Goal: Find specific page/section: Find specific page/section

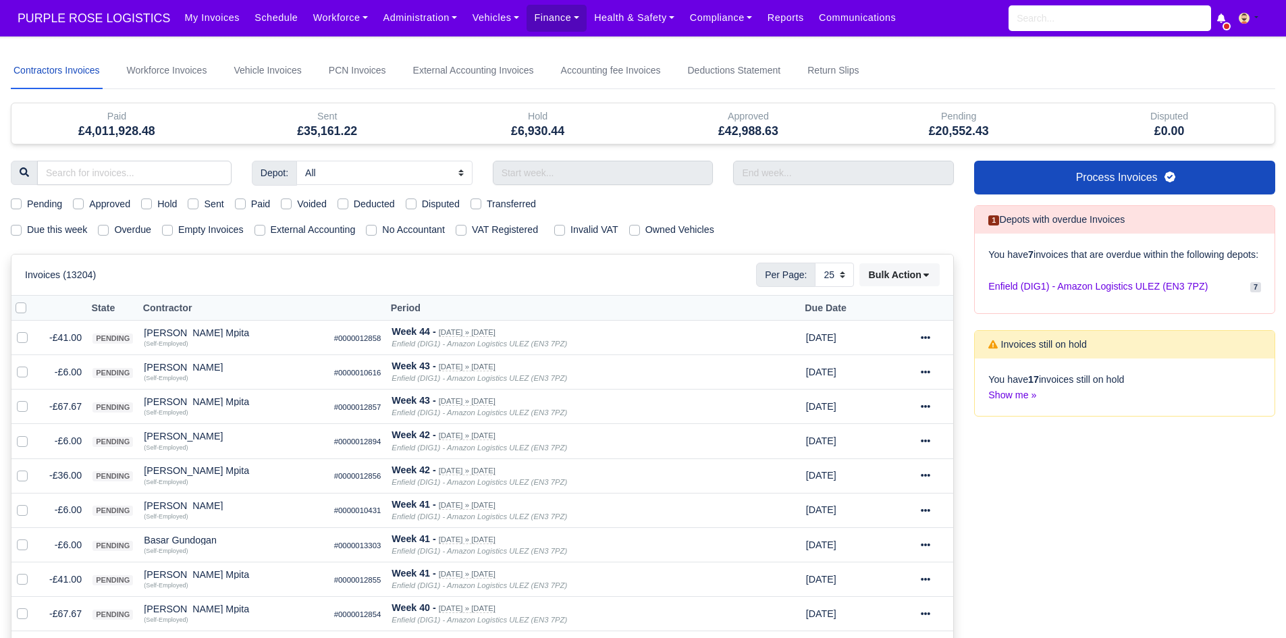
select select "25"
click at [318, 22] on link "Workforce" at bounding box center [341, 18] width 70 height 26
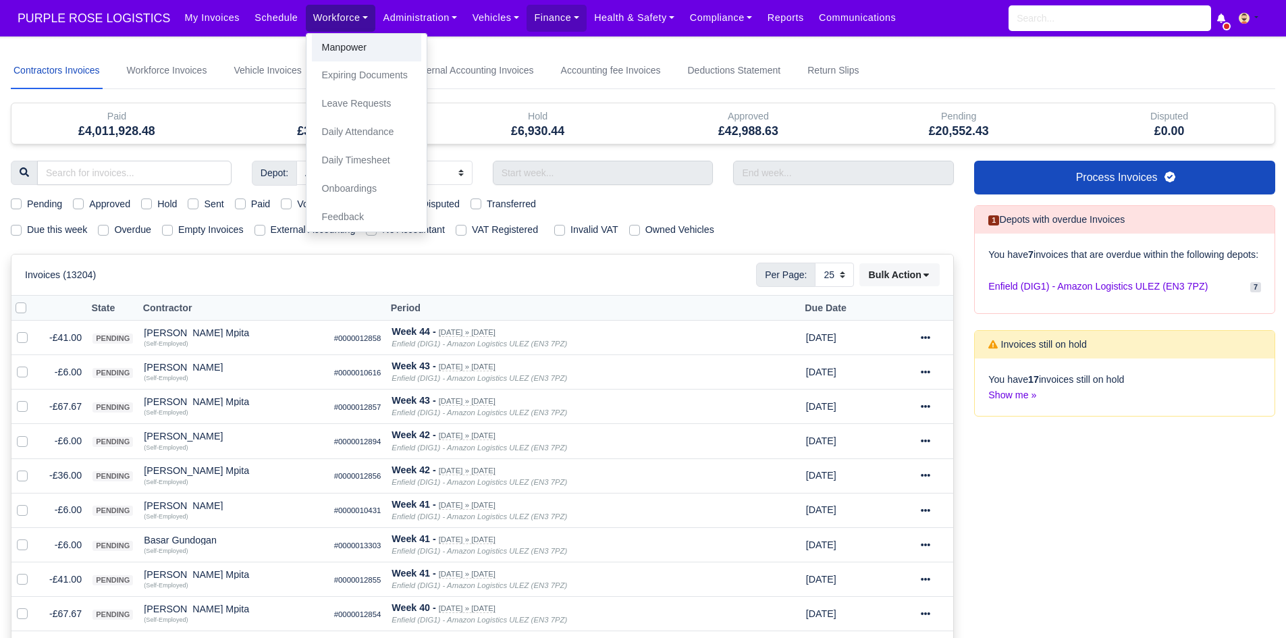
click at [319, 48] on link "Manpower" at bounding box center [366, 48] width 109 height 28
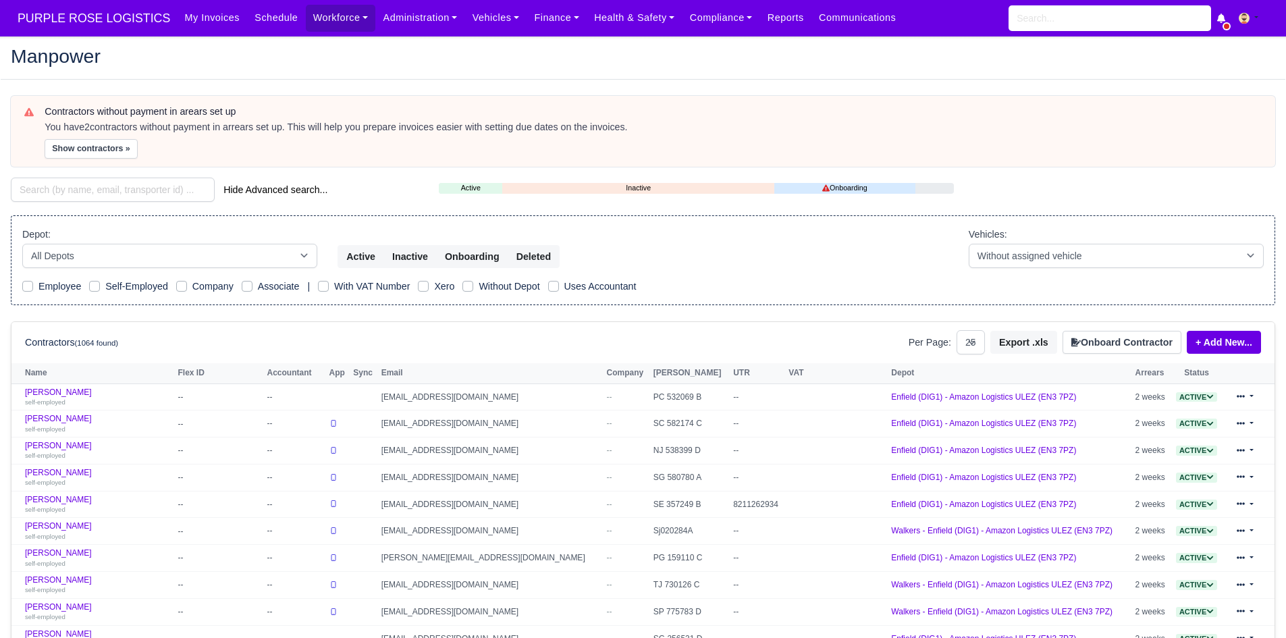
select select "25"
click at [68, 191] on input "search" at bounding box center [113, 190] width 204 height 24
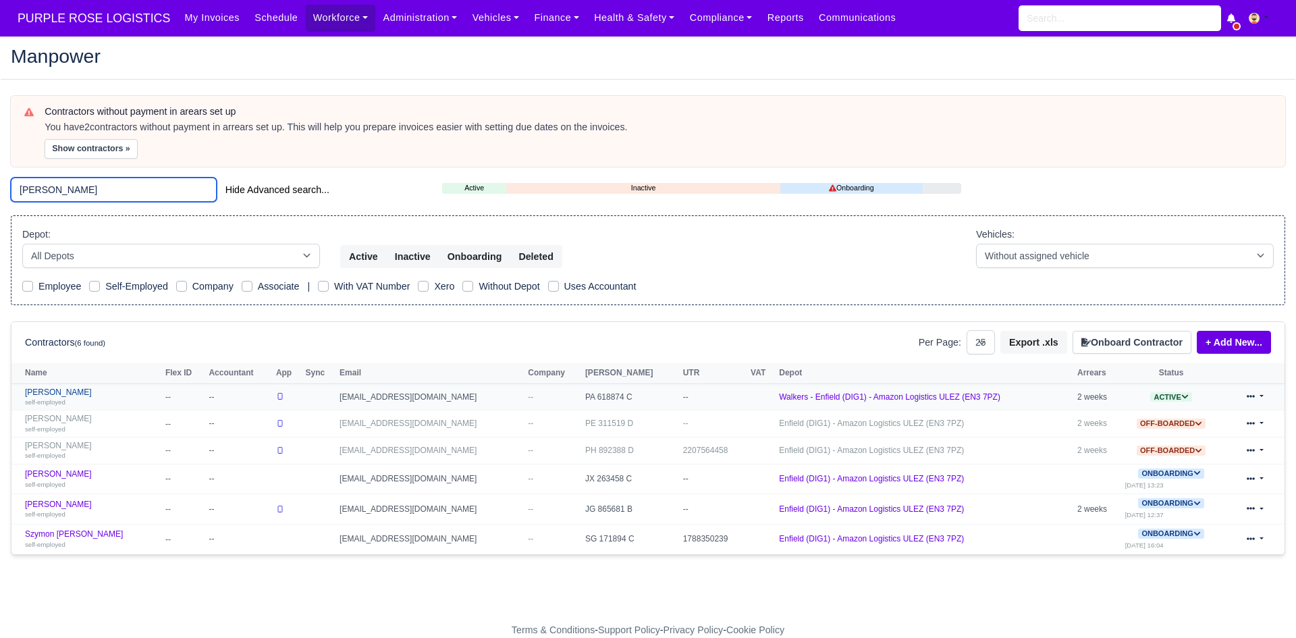
type input "edw"
click at [70, 393] on link "Edwin Nathan-Wilson self-employed" at bounding box center [92, 397] width 134 height 20
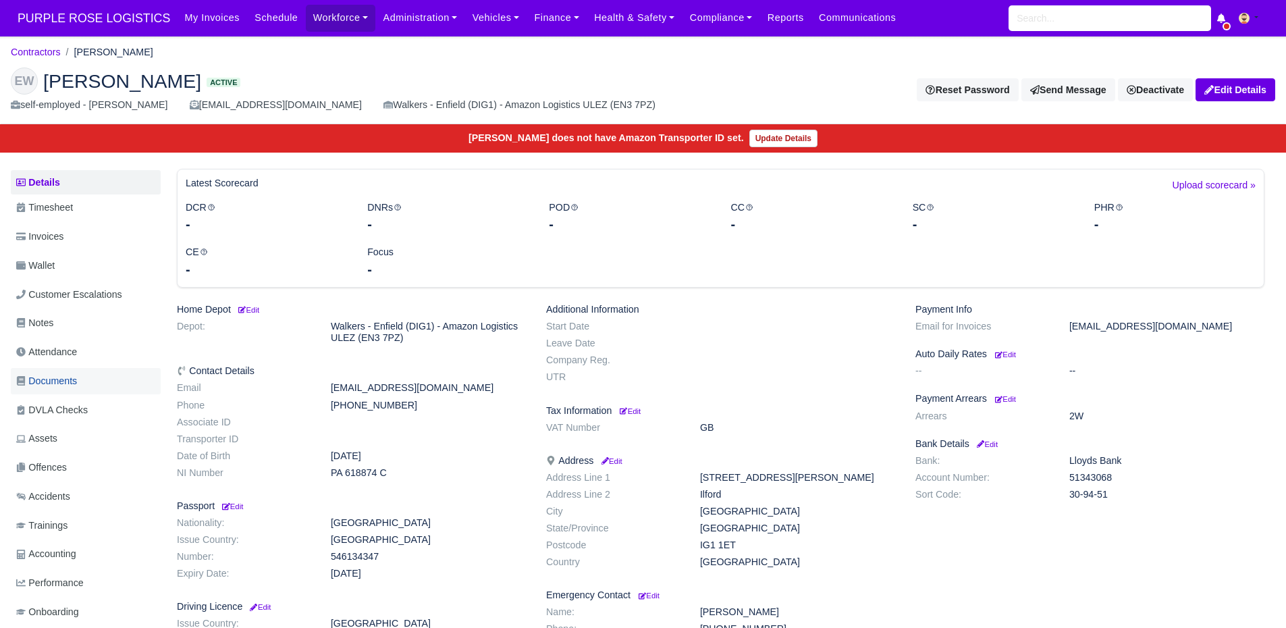
click at [98, 392] on link "Documents" at bounding box center [86, 381] width 150 height 26
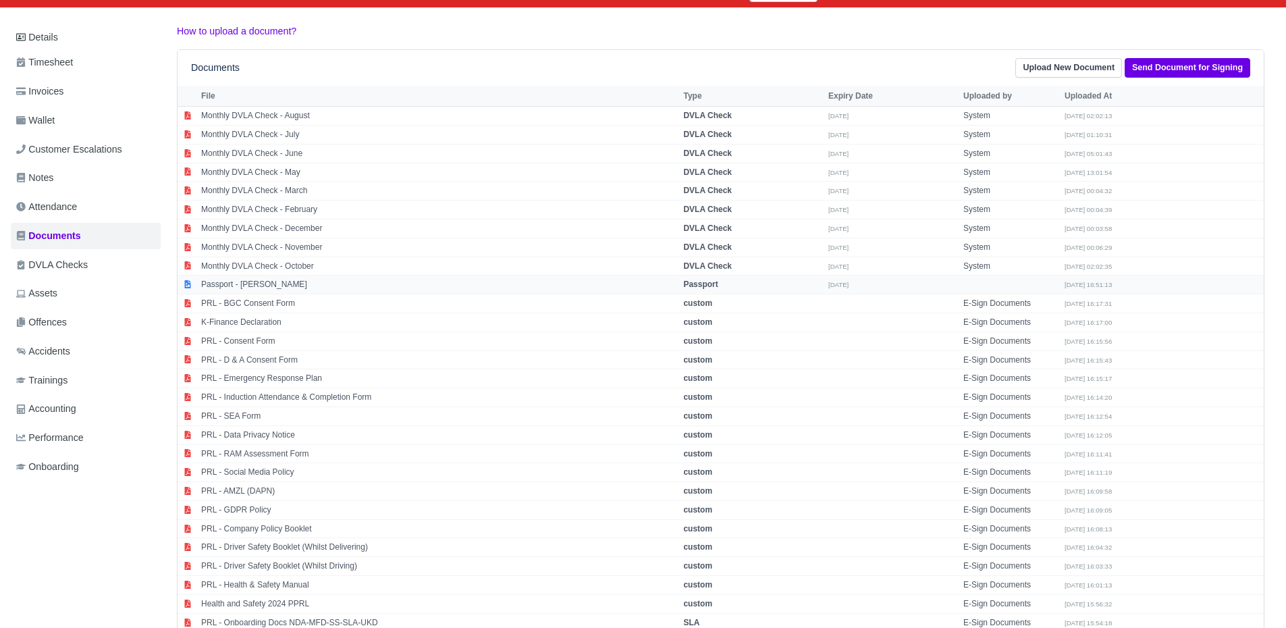
scroll to position [165, 0]
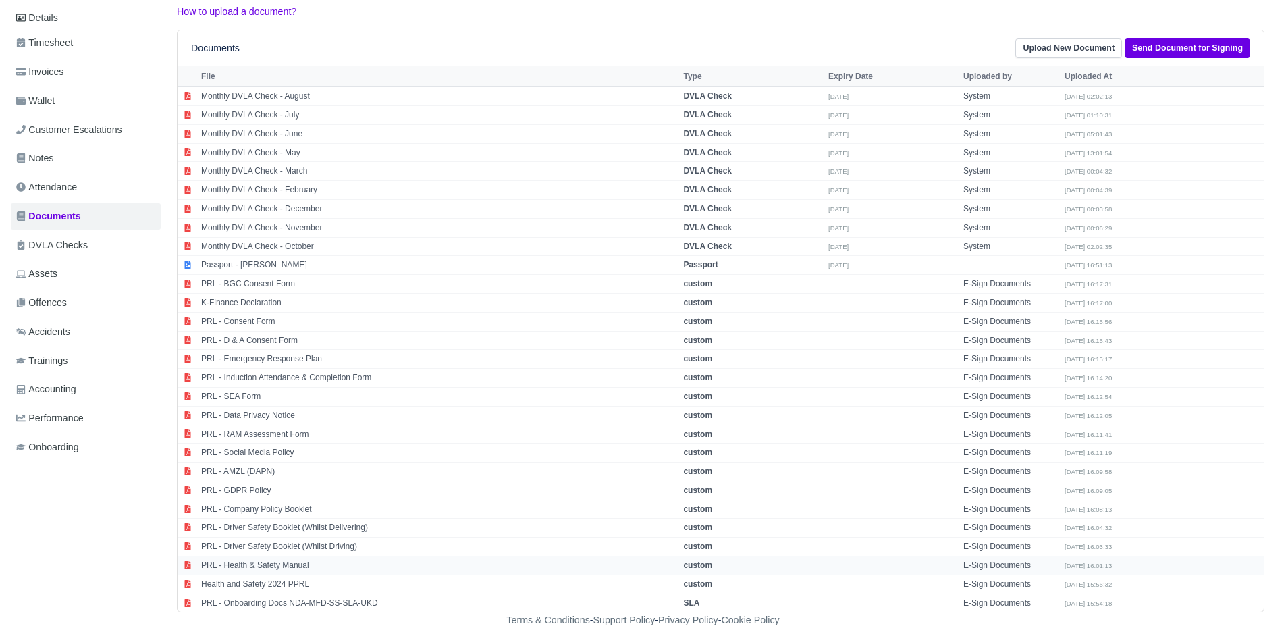
click at [292, 568] on td "PRL - Health & Safety Manual" at bounding box center [439, 565] width 482 height 19
select select "custom"
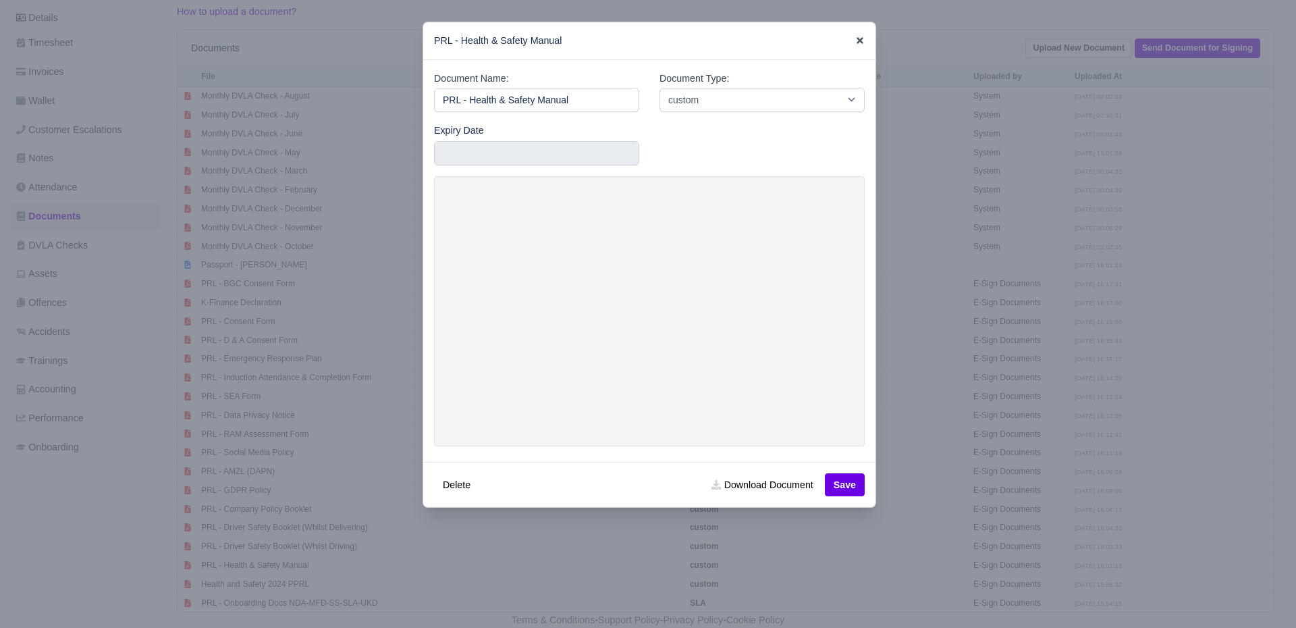
click at [857, 43] on icon at bounding box center [860, 40] width 7 height 7
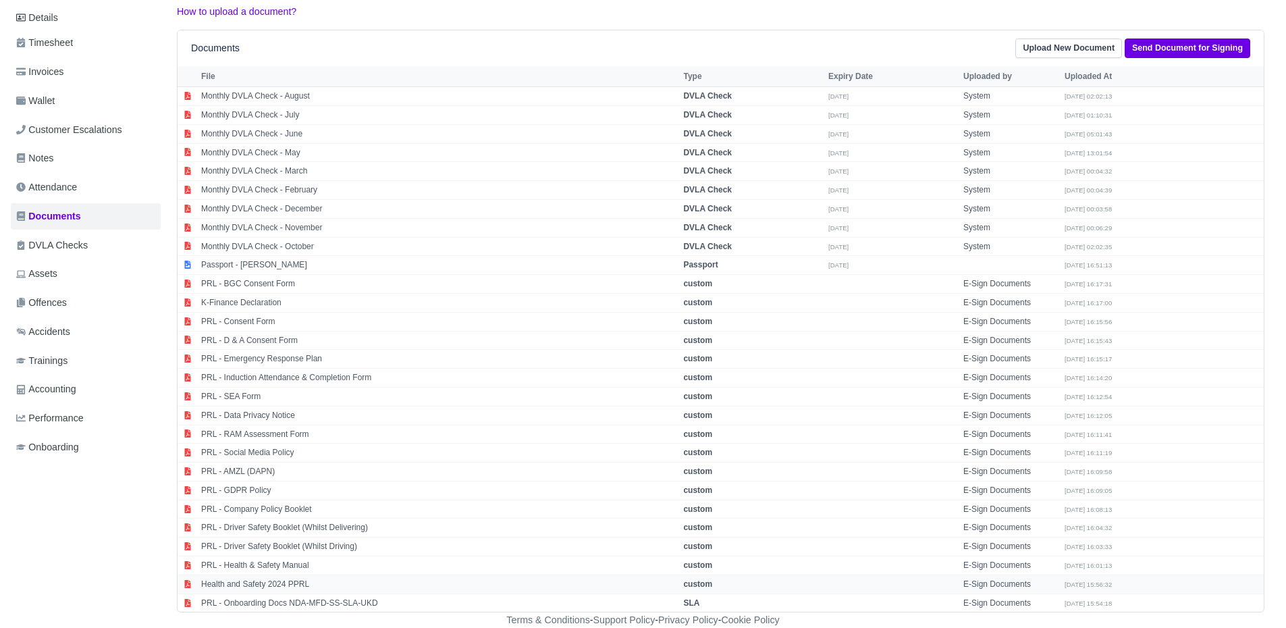
click at [286, 577] on td "Health and Safety 2024 PPRL" at bounding box center [439, 583] width 482 height 19
select select "custom"
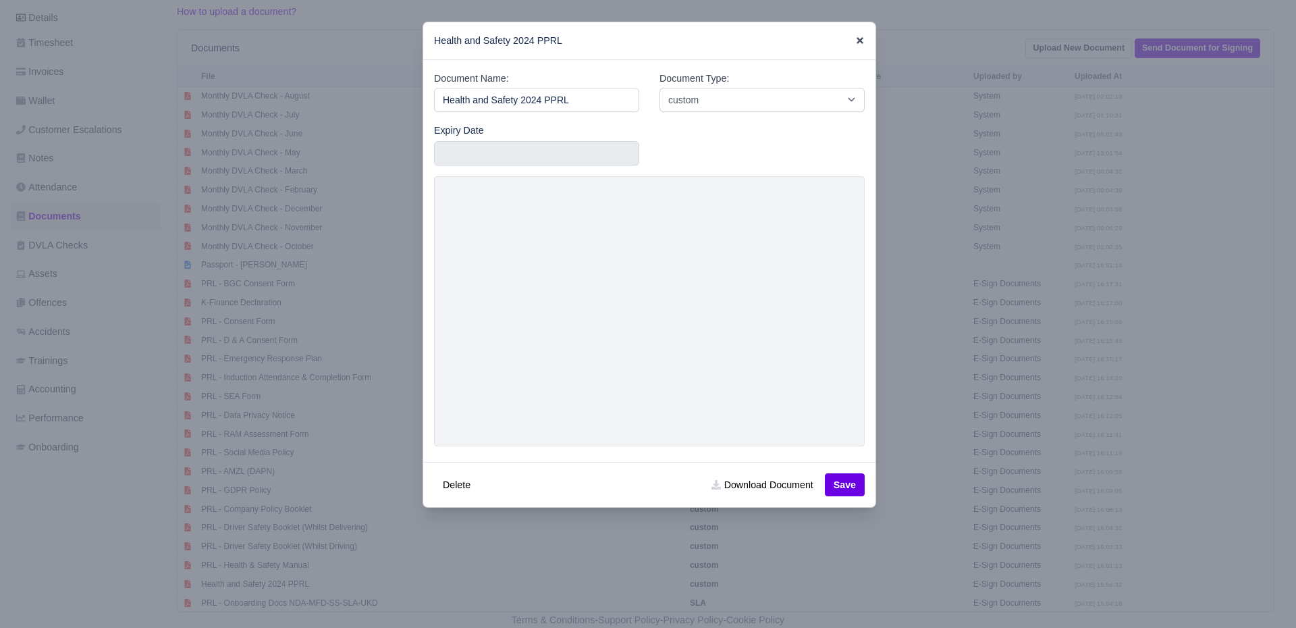
click at [855, 41] on icon at bounding box center [859, 40] width 9 height 9
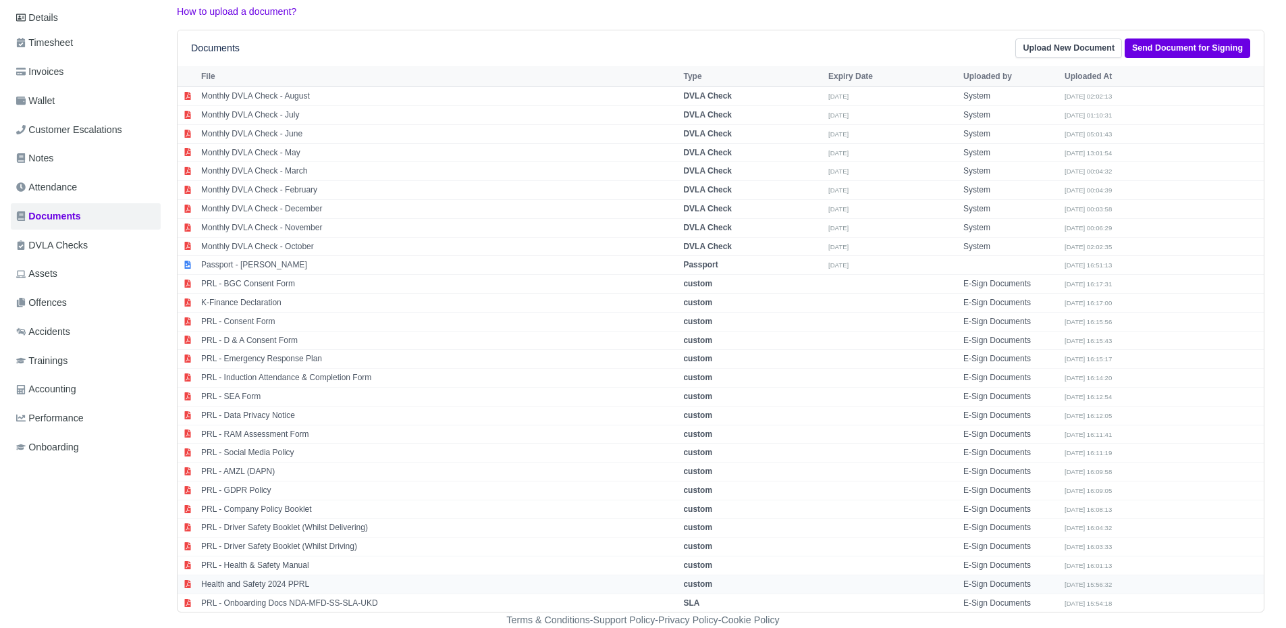
click at [268, 578] on td "Health and Safety 2024 PPRL" at bounding box center [439, 583] width 482 height 19
select select "custom"
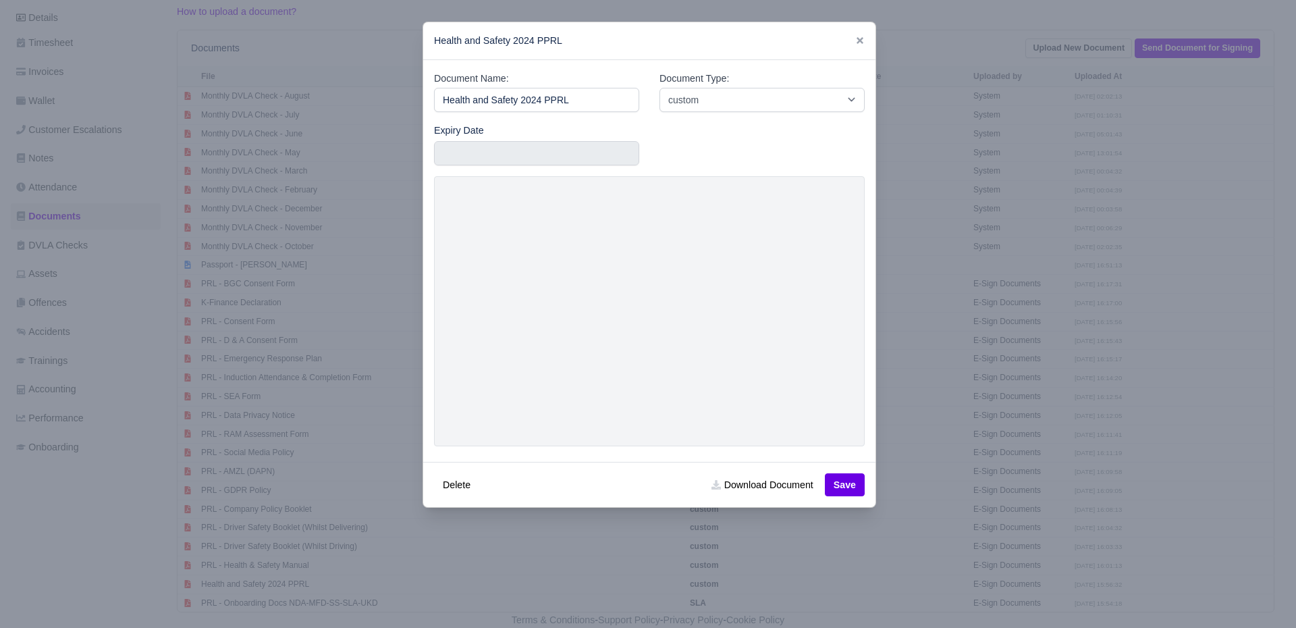
click at [847, 43] on div "Health and Safety 2024 PPRL" at bounding box center [649, 41] width 452 height 38
click at [857, 41] on icon at bounding box center [860, 40] width 7 height 7
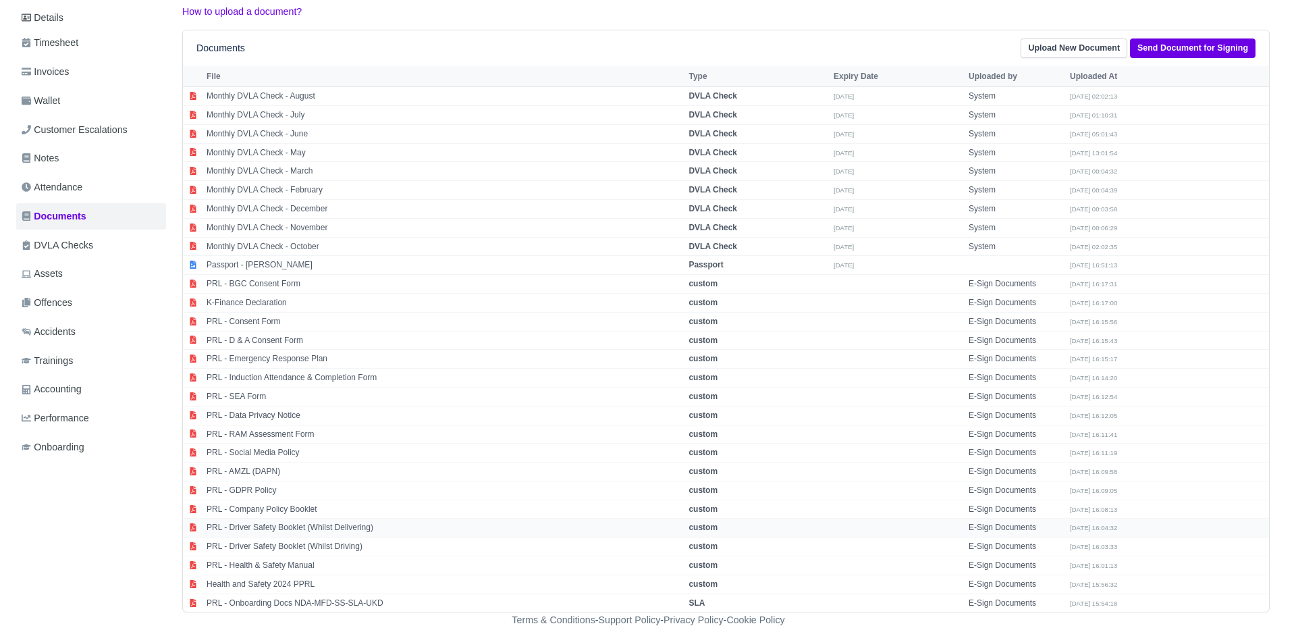
scroll to position [164, 0]
click at [293, 508] on td "PRL - Company Policy Booklet" at bounding box center [439, 509] width 482 height 19
select select "custom"
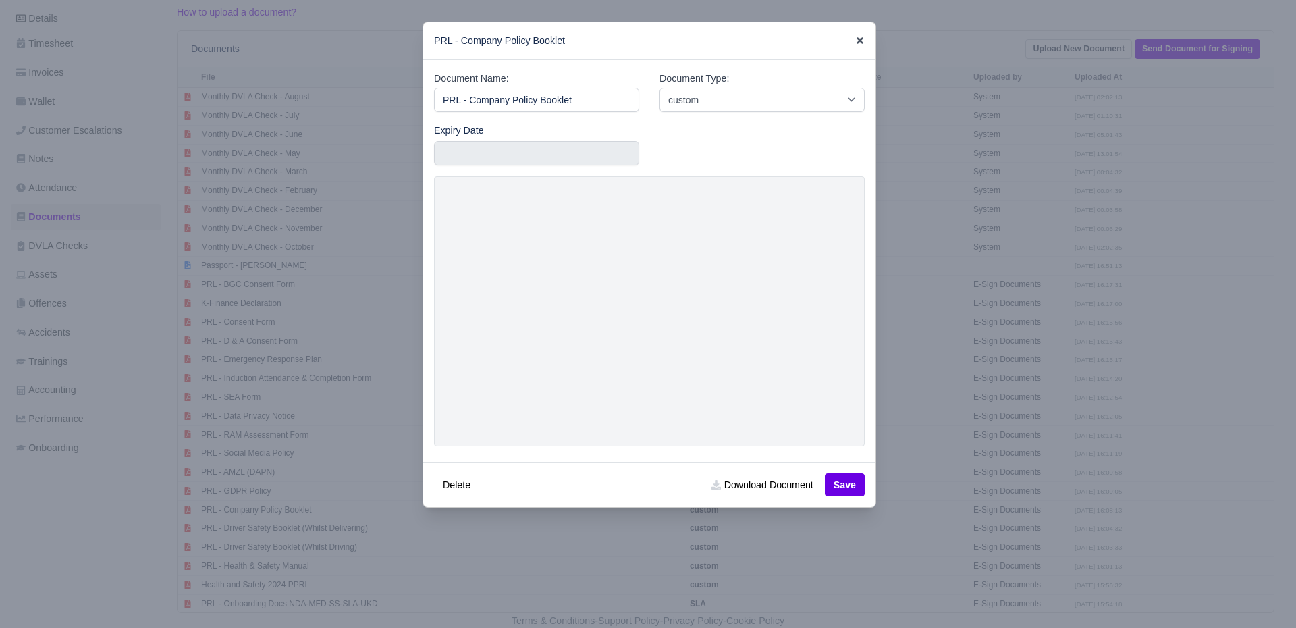
click at [858, 43] on icon at bounding box center [860, 40] width 7 height 7
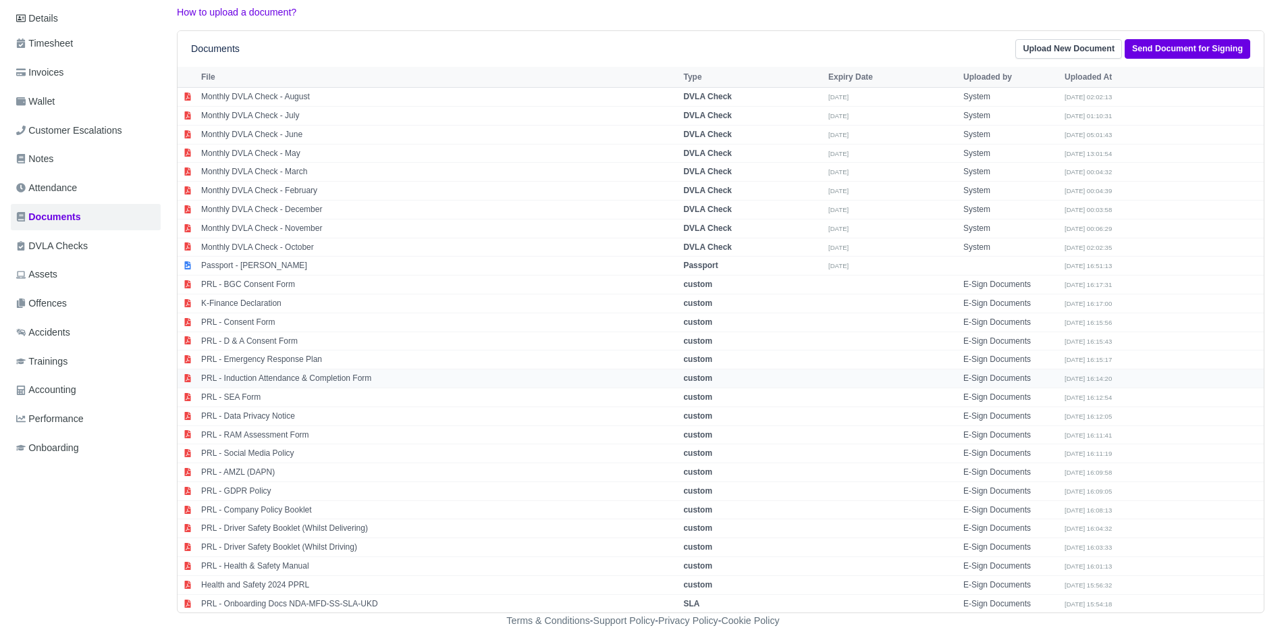
click at [309, 373] on td "PRL - Induction Attendance & Completion Form" at bounding box center [439, 378] width 482 height 19
select select "custom"
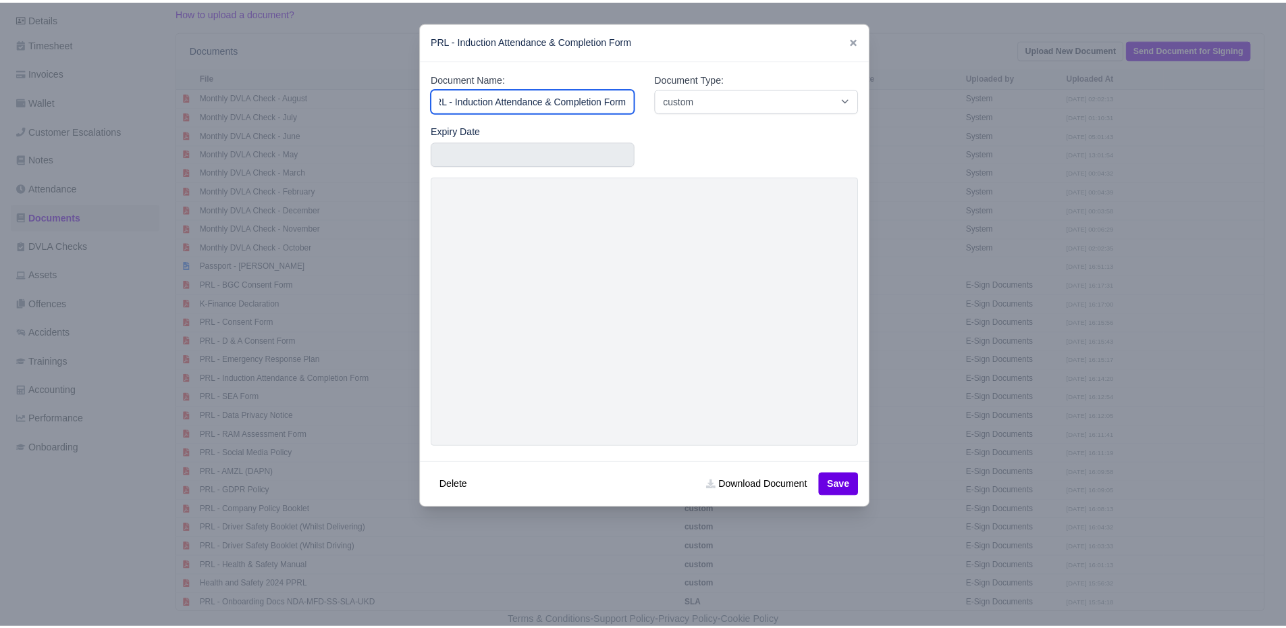
scroll to position [0, 0]
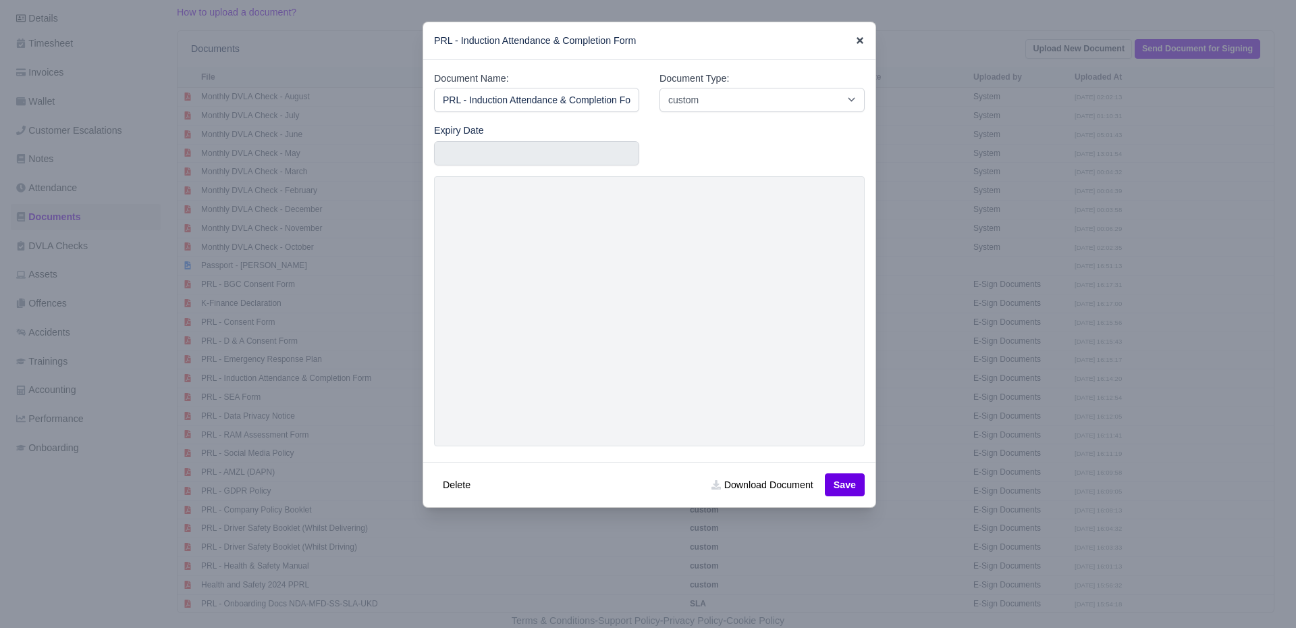
click at [857, 41] on icon at bounding box center [859, 40] width 9 height 9
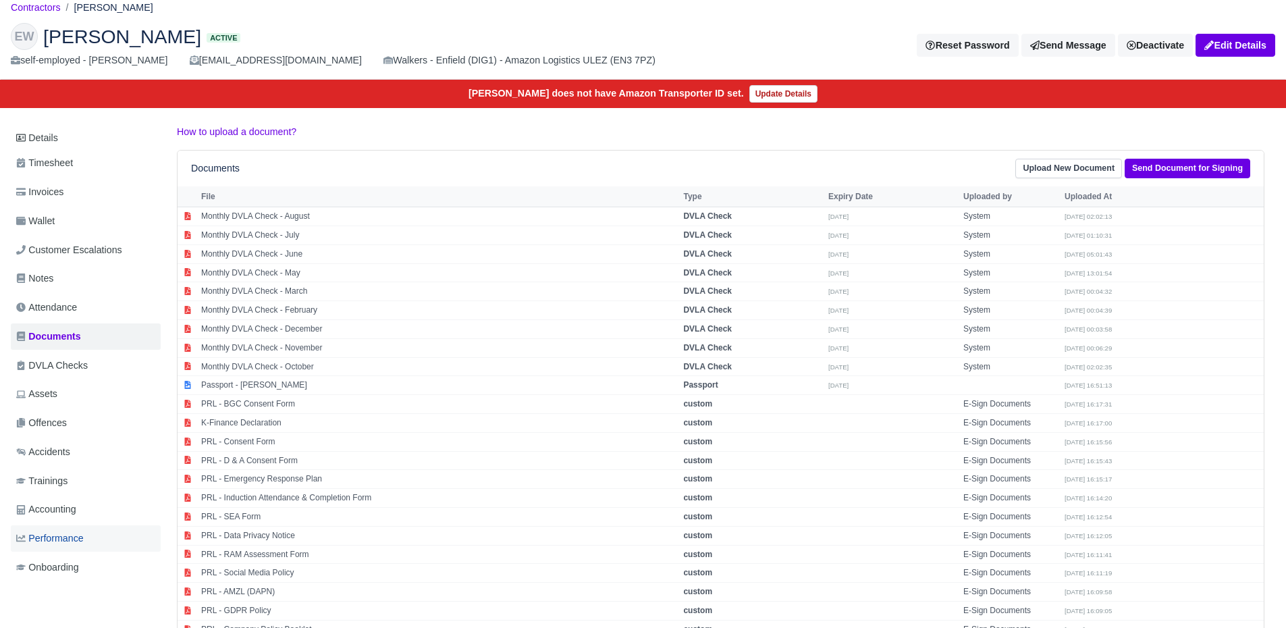
scroll to position [36, 0]
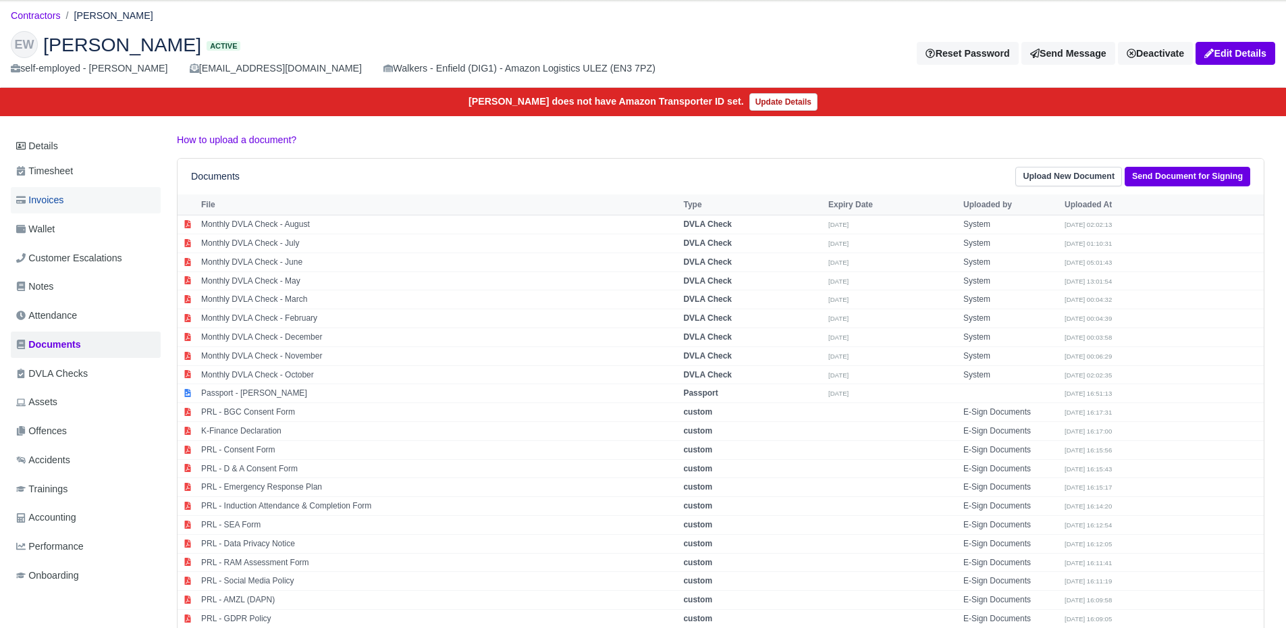
click at [84, 204] on link "Invoices" at bounding box center [86, 200] width 150 height 26
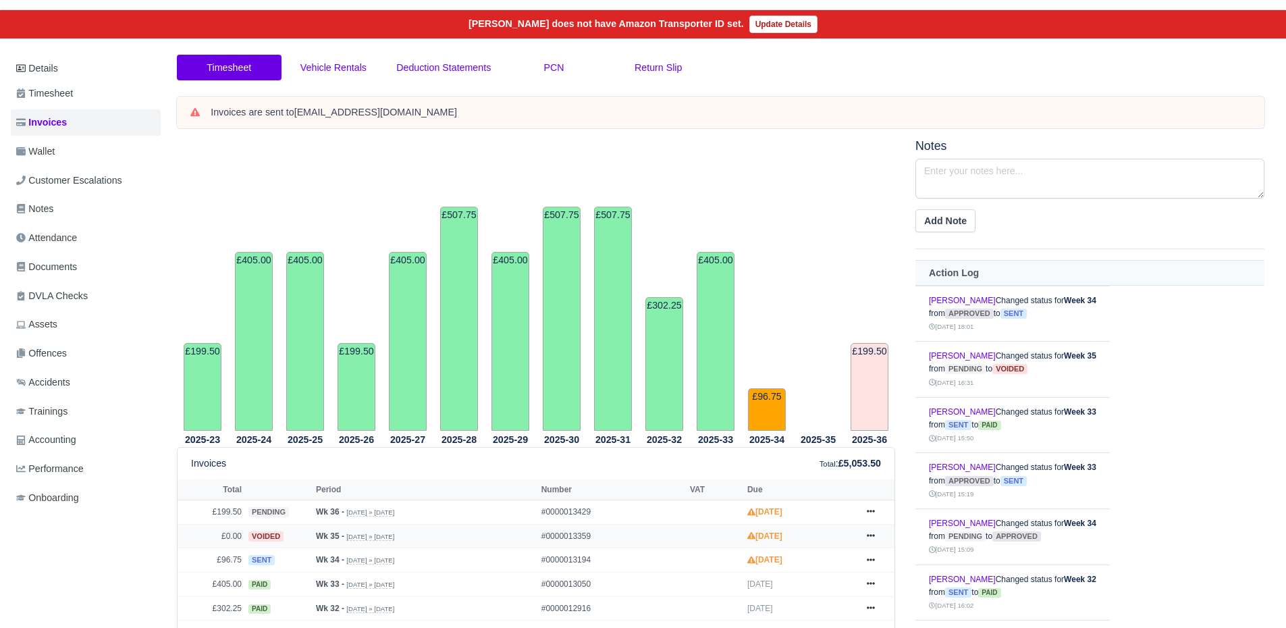
scroll to position [112, 0]
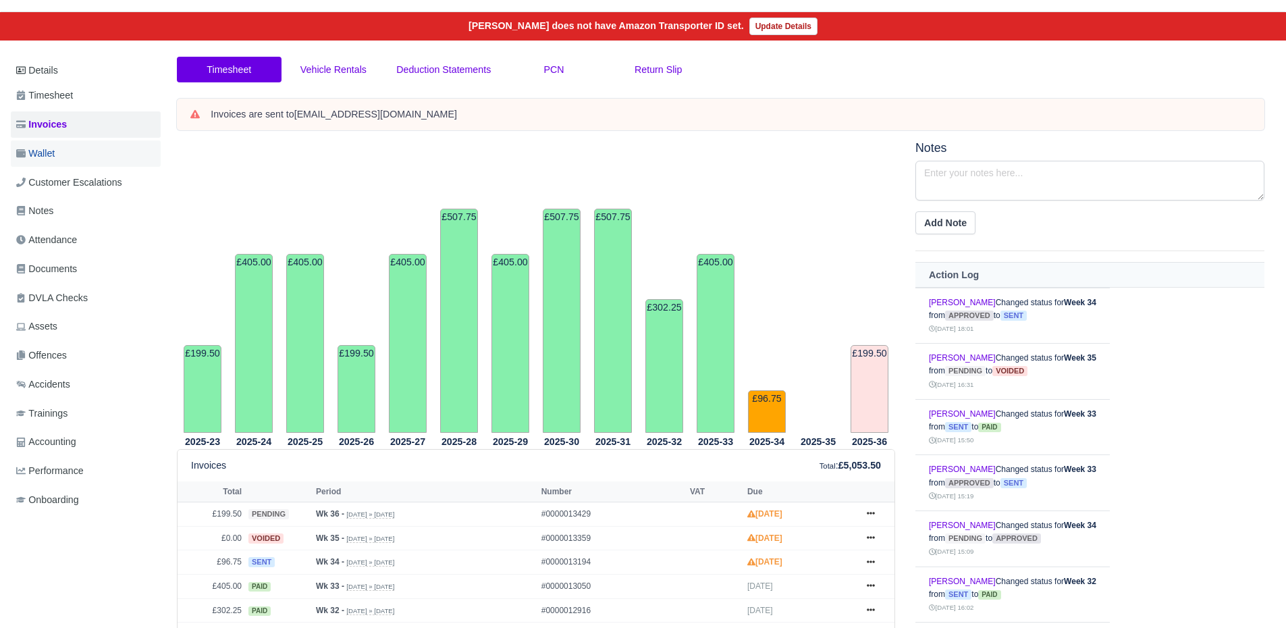
click at [52, 143] on link "Wallet" at bounding box center [86, 153] width 150 height 26
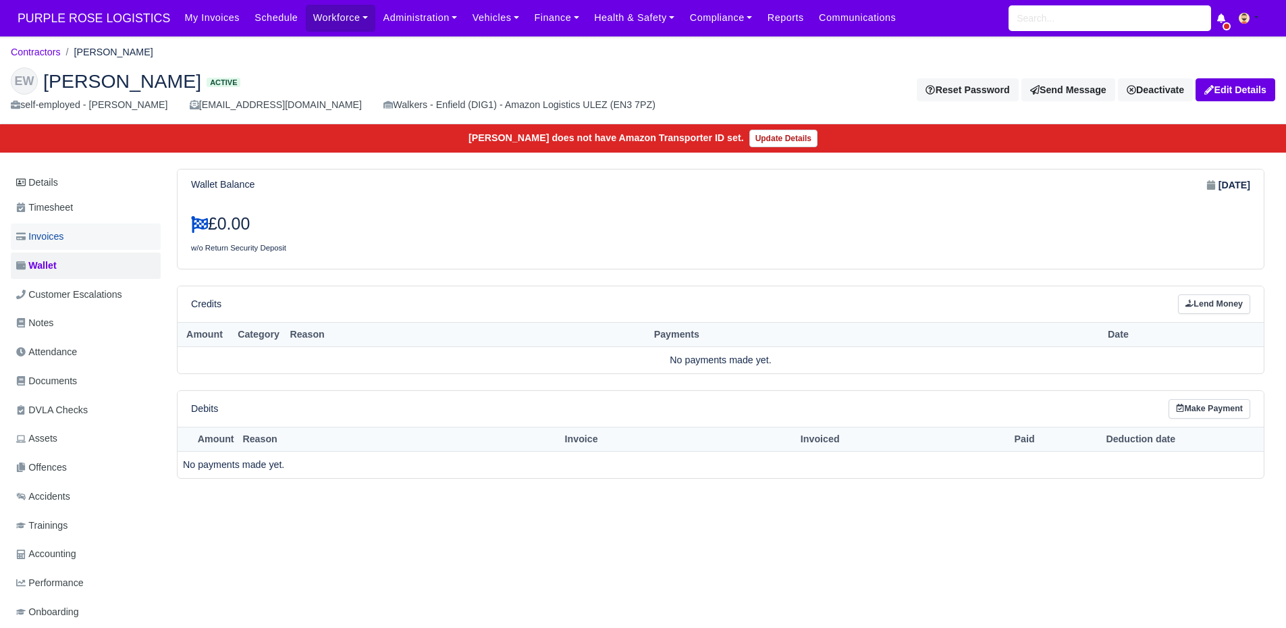
click at [86, 227] on link "Invoices" at bounding box center [86, 236] width 150 height 26
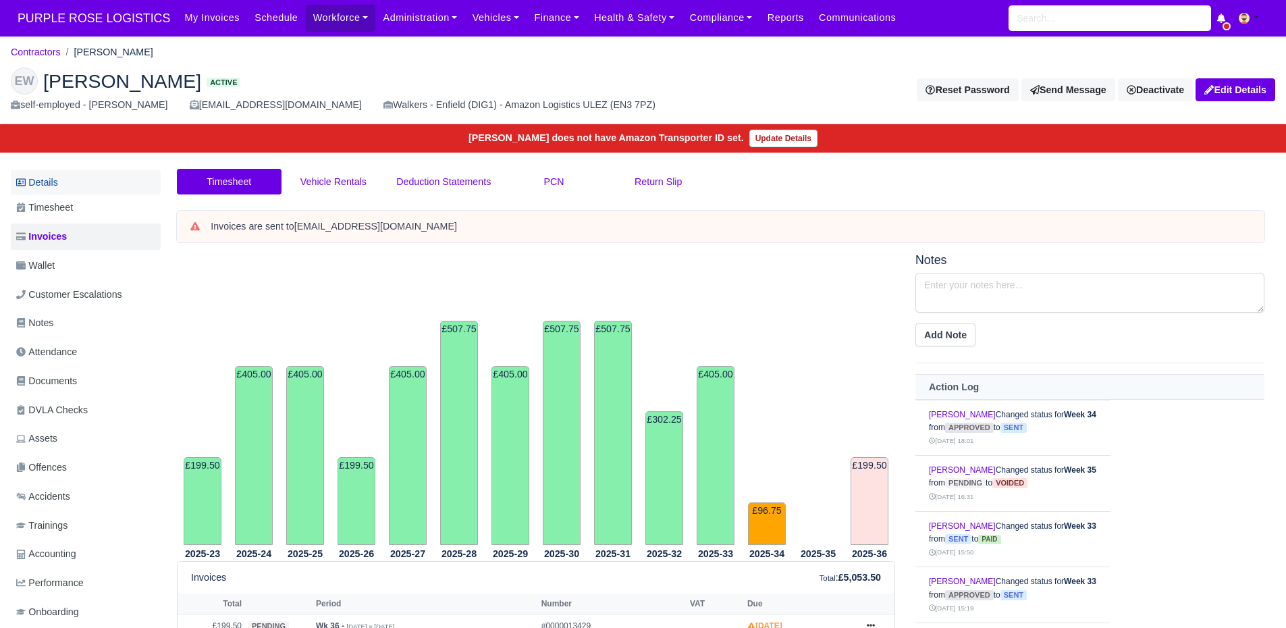
click at [68, 178] on link "Details" at bounding box center [86, 182] width 150 height 25
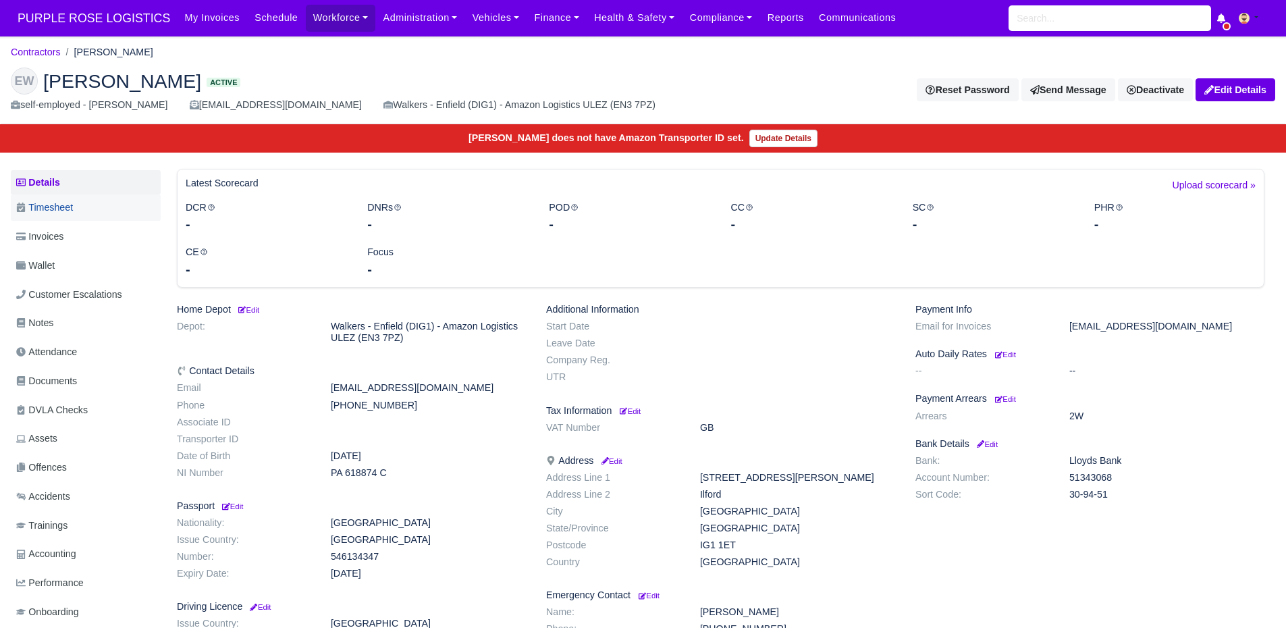
click at [61, 211] on span "Timesheet" at bounding box center [44, 208] width 57 height 16
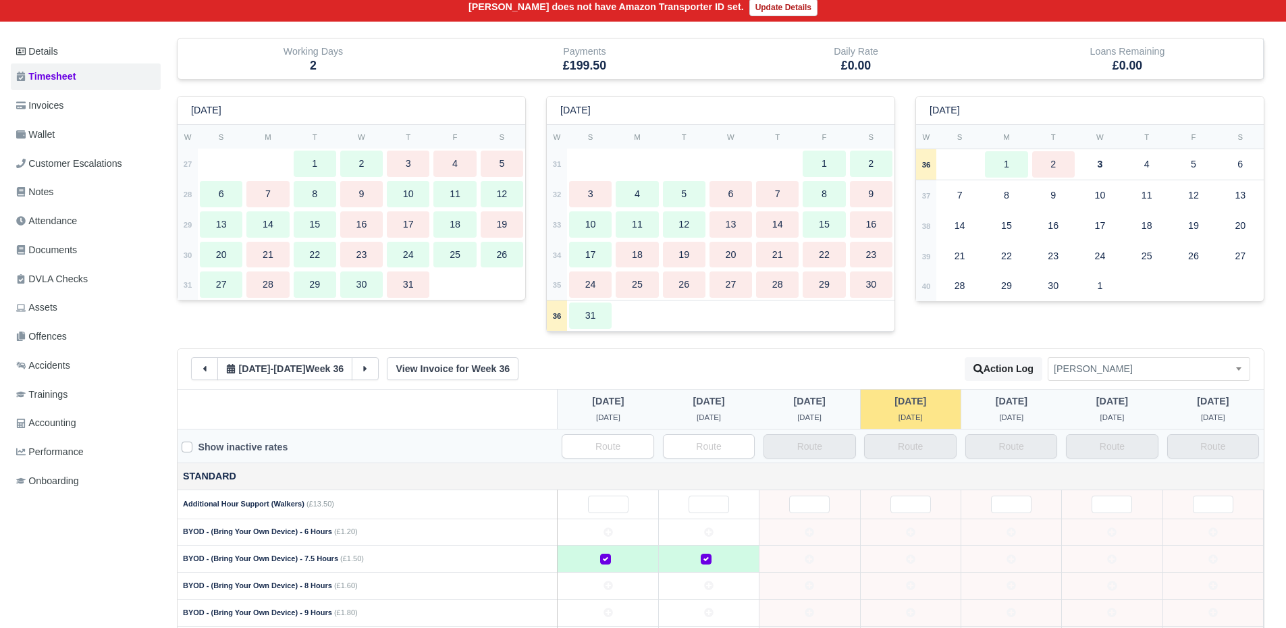
scroll to position [119, 0]
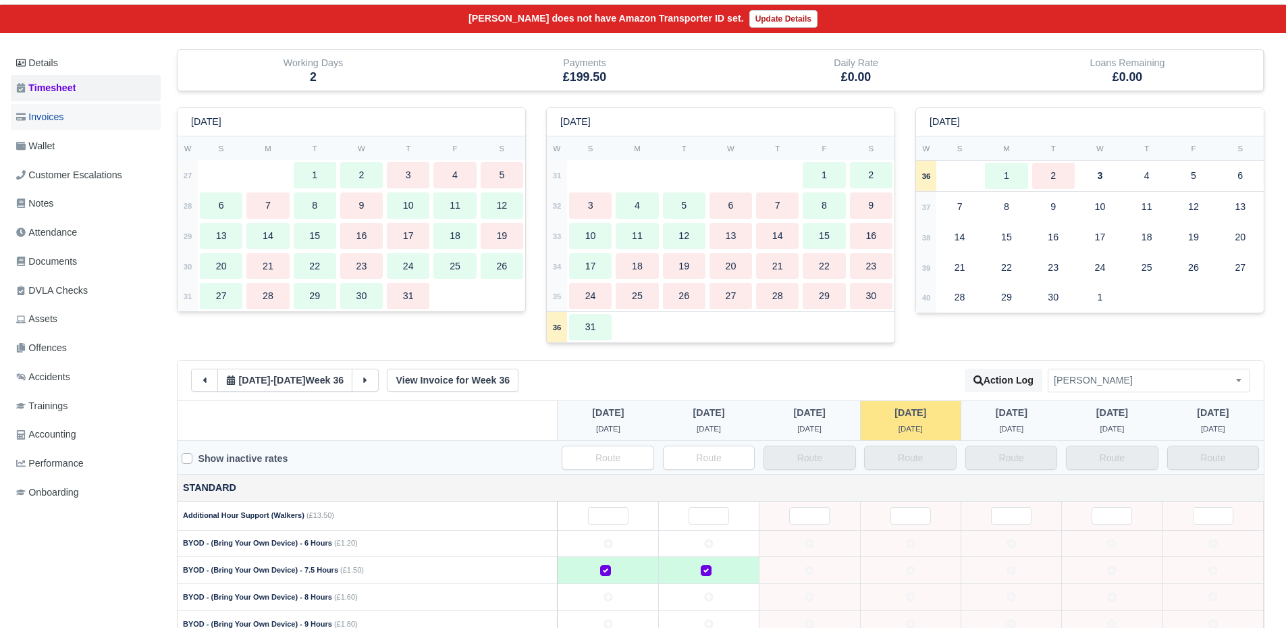
click at [55, 119] on span "Invoices" at bounding box center [39, 117] width 47 height 16
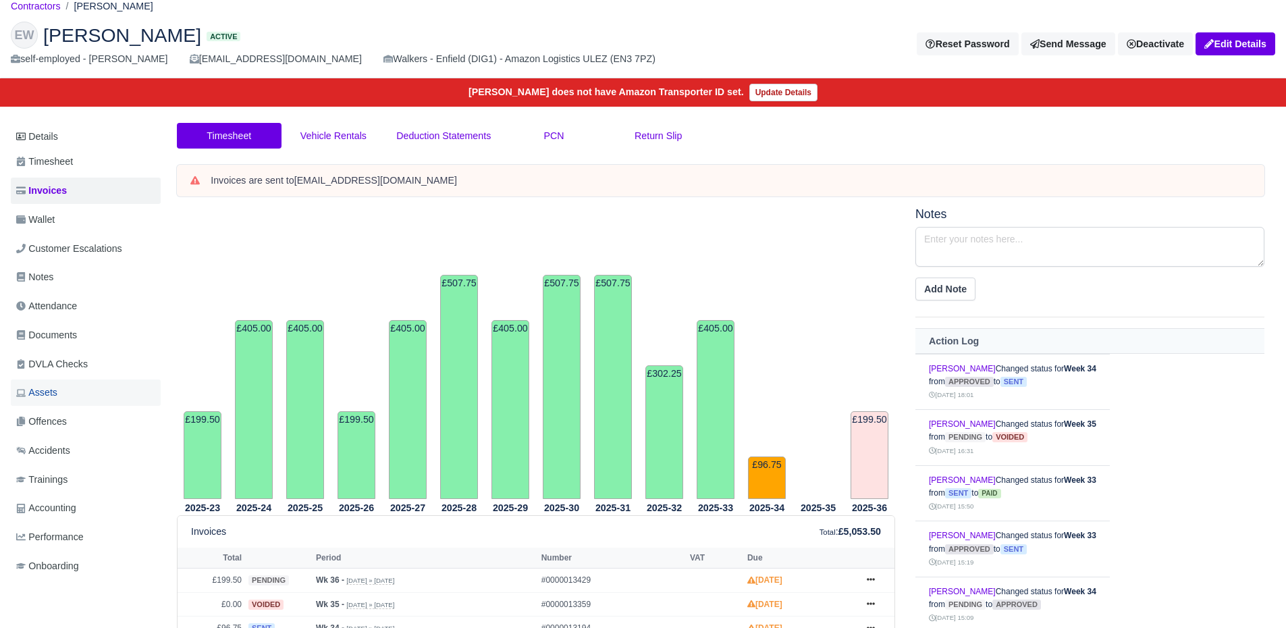
scroll to position [45, 0]
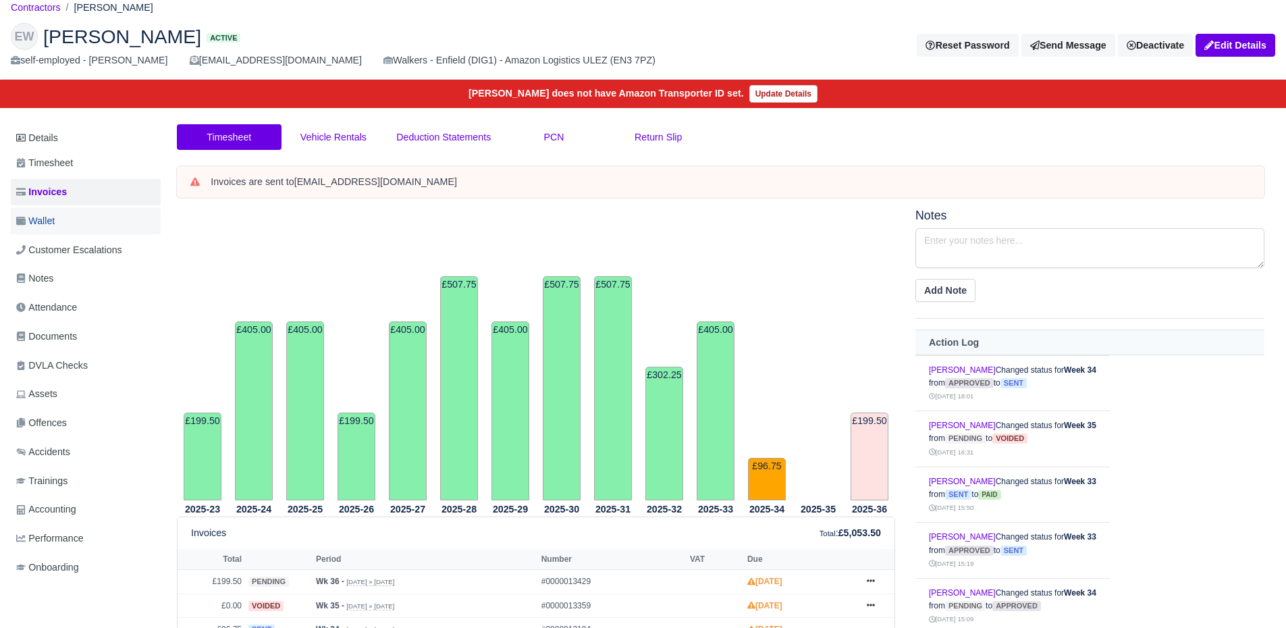
click at [93, 220] on link "Wallet" at bounding box center [86, 221] width 150 height 26
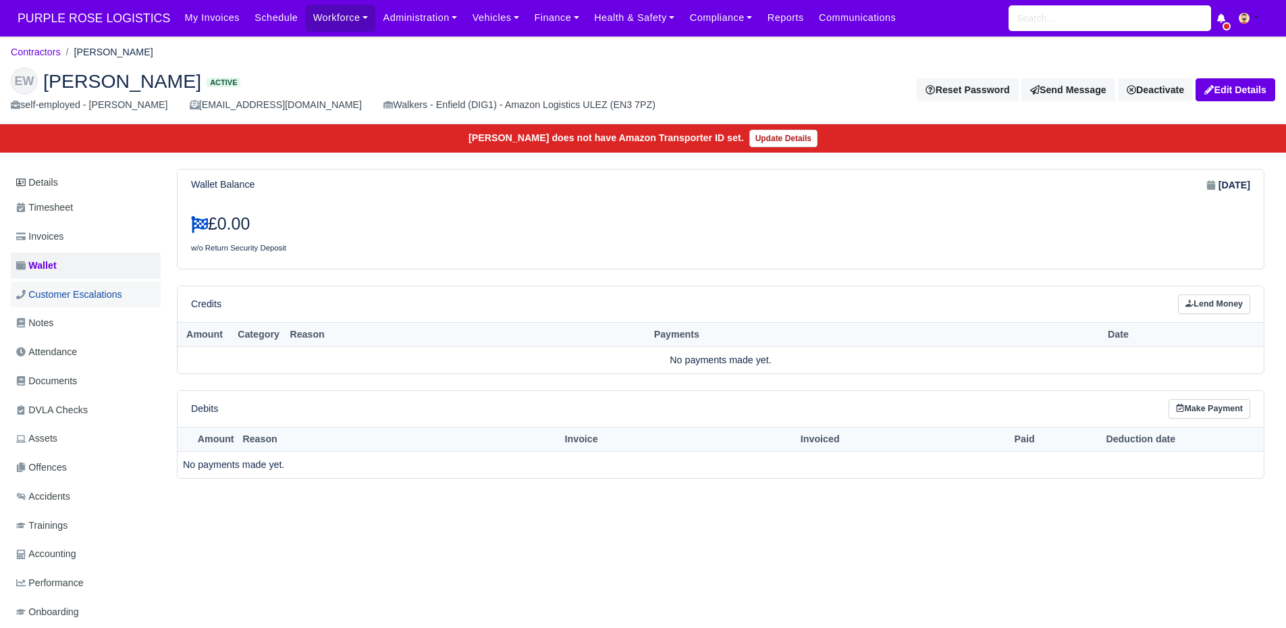
click at [86, 300] on span "Customer Escalations" at bounding box center [69, 295] width 106 height 16
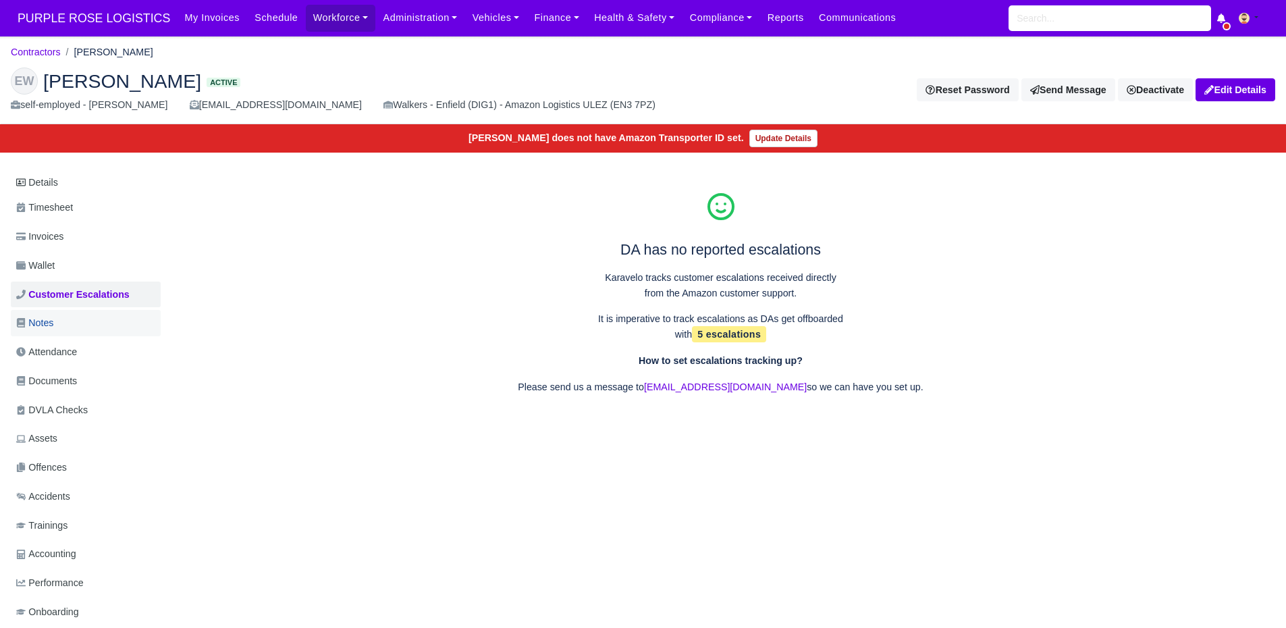
click at [80, 327] on link "Notes" at bounding box center [86, 323] width 150 height 26
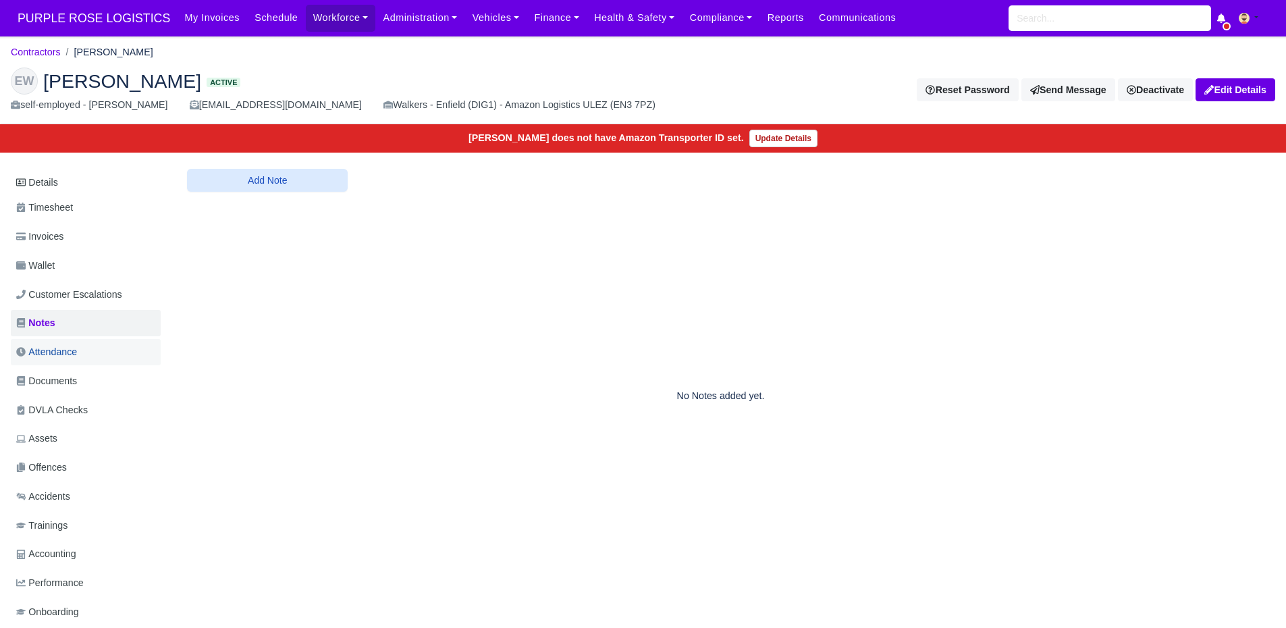
click at [77, 344] on span "Attendance" at bounding box center [46, 352] width 61 height 16
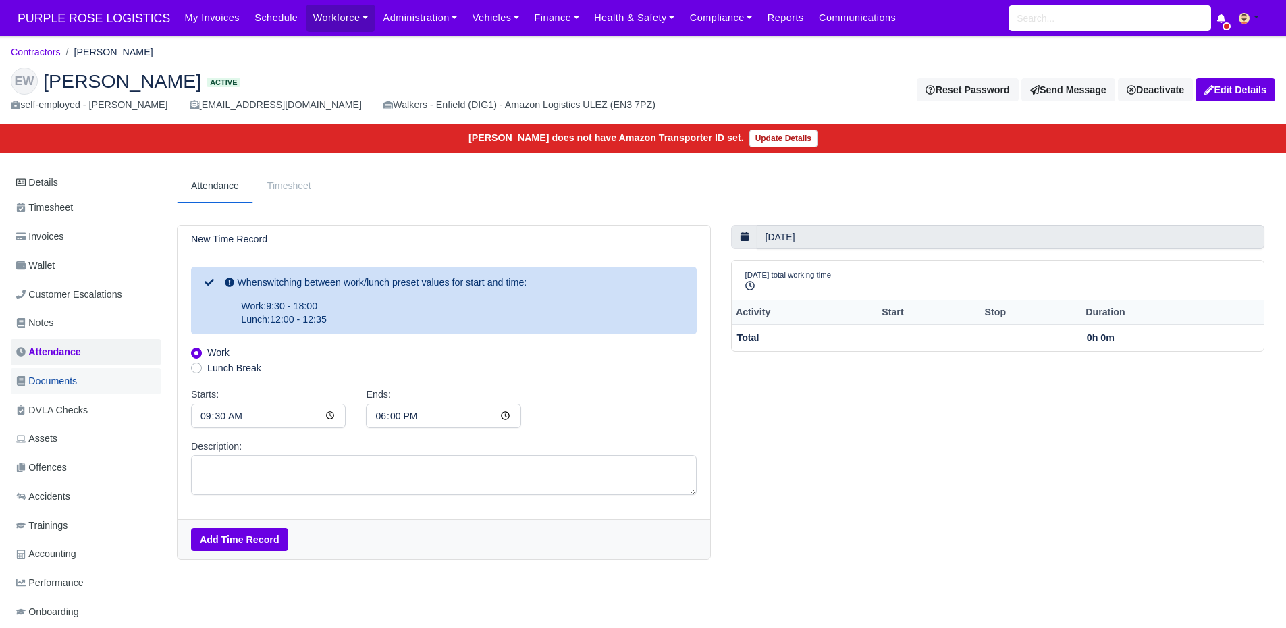
click at [74, 381] on span "Documents" at bounding box center [46, 381] width 61 height 16
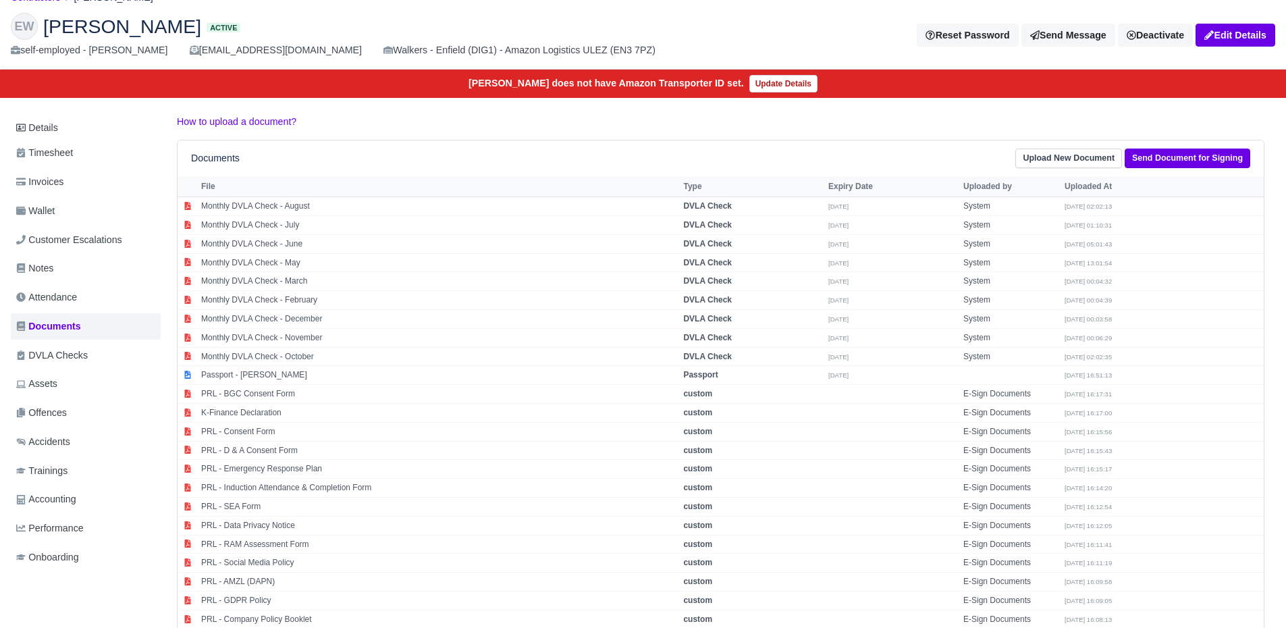
scroll to position [72, 0]
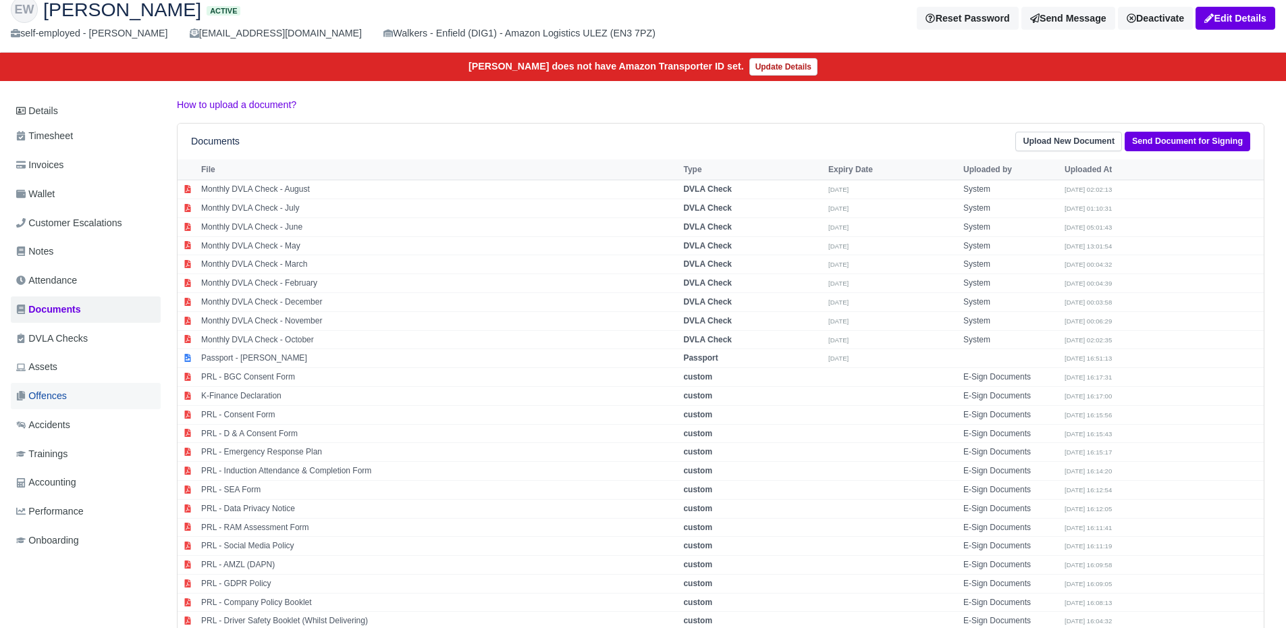
click at [70, 399] on link "Offences" at bounding box center [86, 396] width 150 height 26
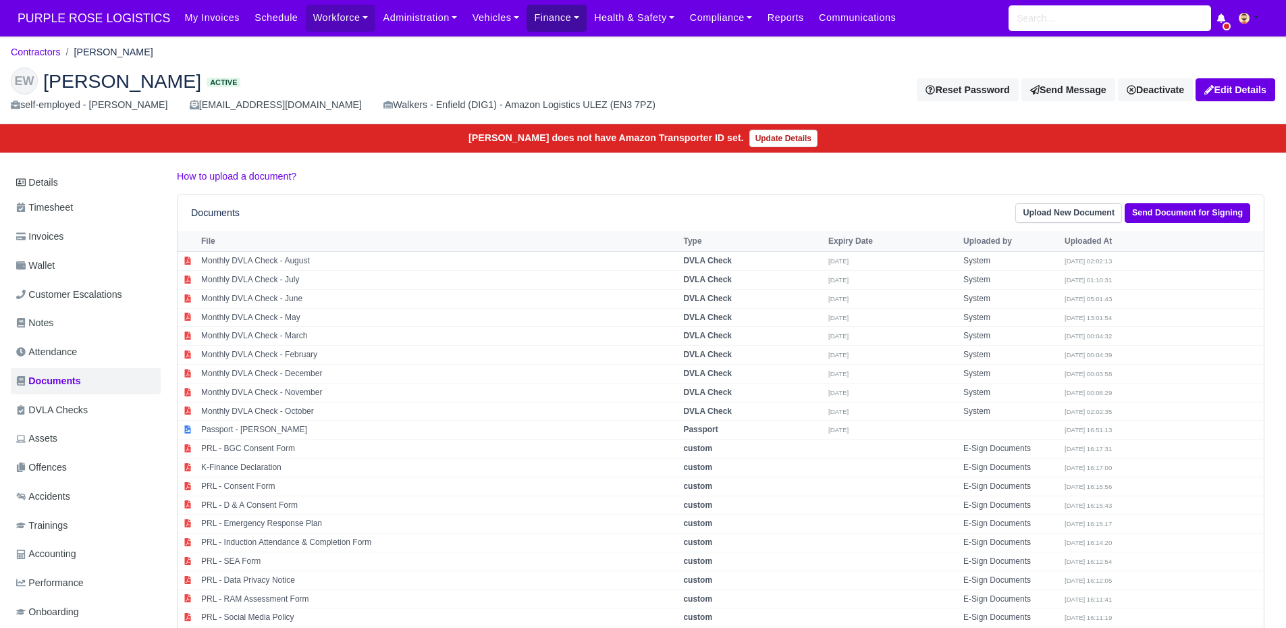
click at [527, 22] on link "Finance" at bounding box center [557, 18] width 60 height 26
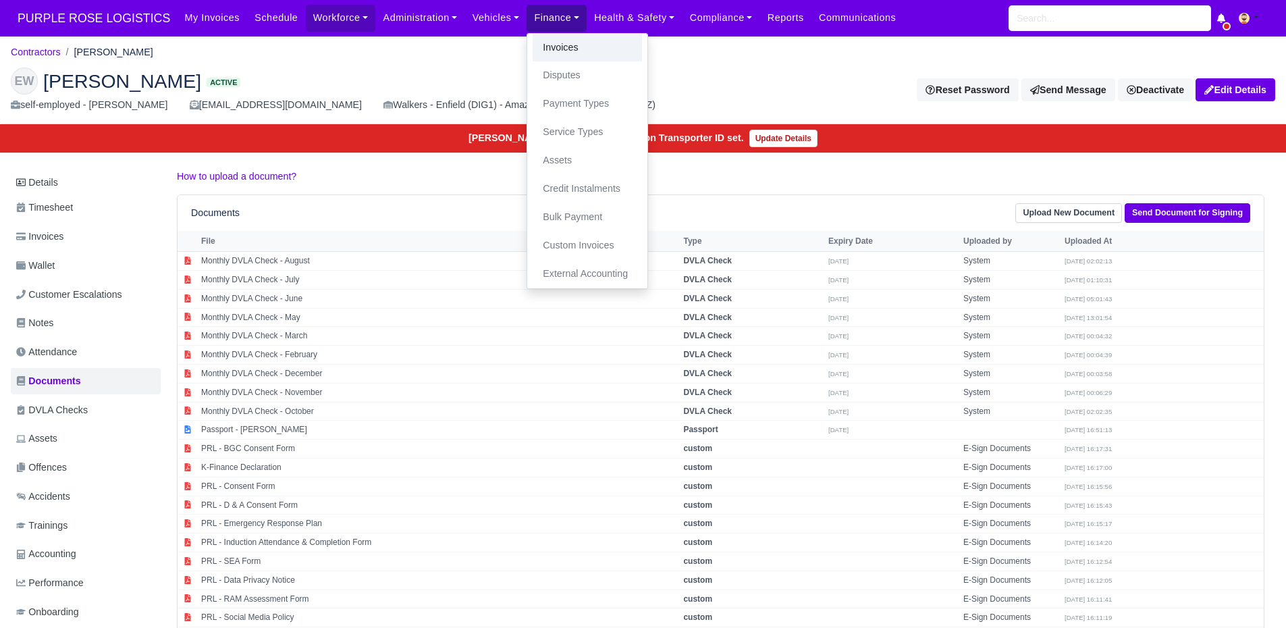
click at [533, 43] on link "Invoices" at bounding box center [587, 48] width 109 height 28
